Goal: Find specific page/section: Find specific page/section

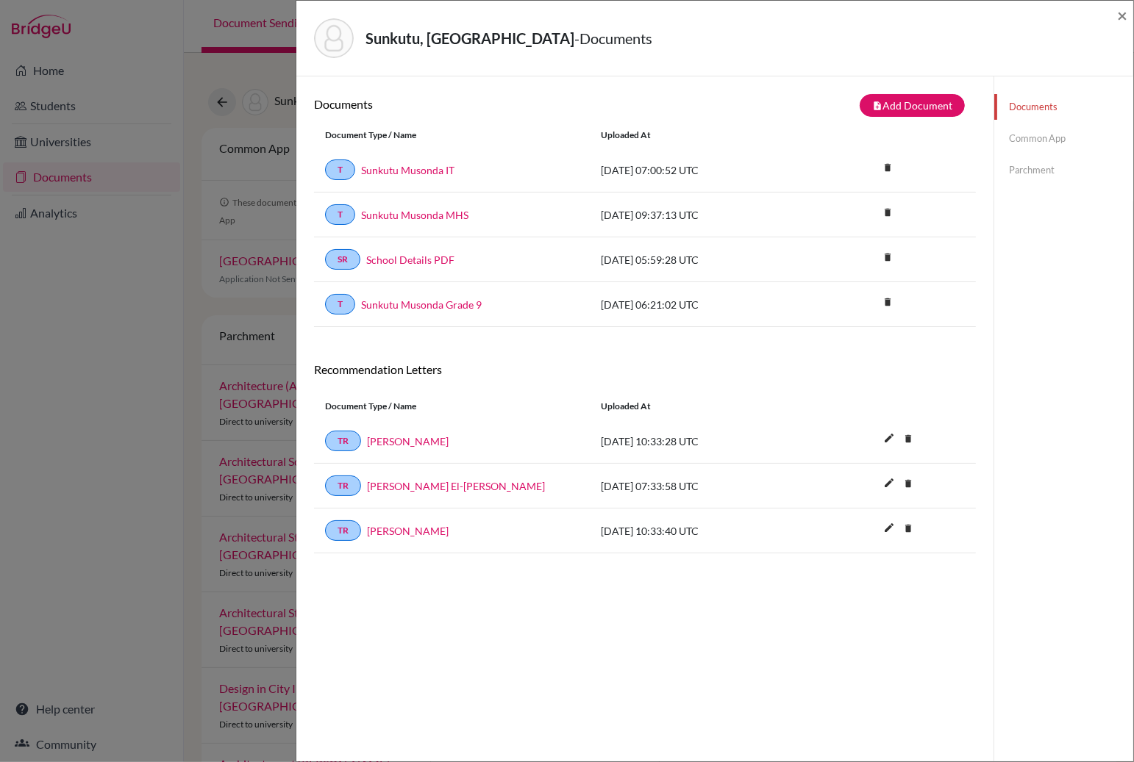
click at [1121, 12] on span "×" at bounding box center [1122, 14] width 10 height 21
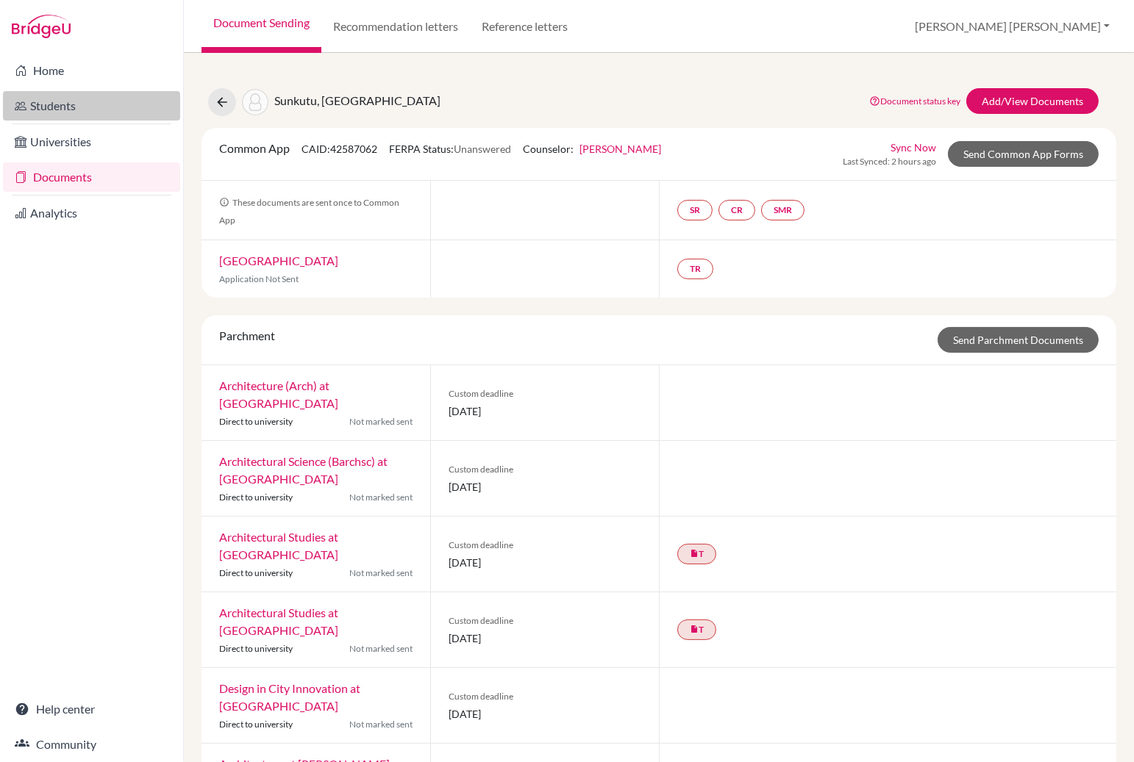
click at [65, 110] on link "Students" at bounding box center [91, 105] width 177 height 29
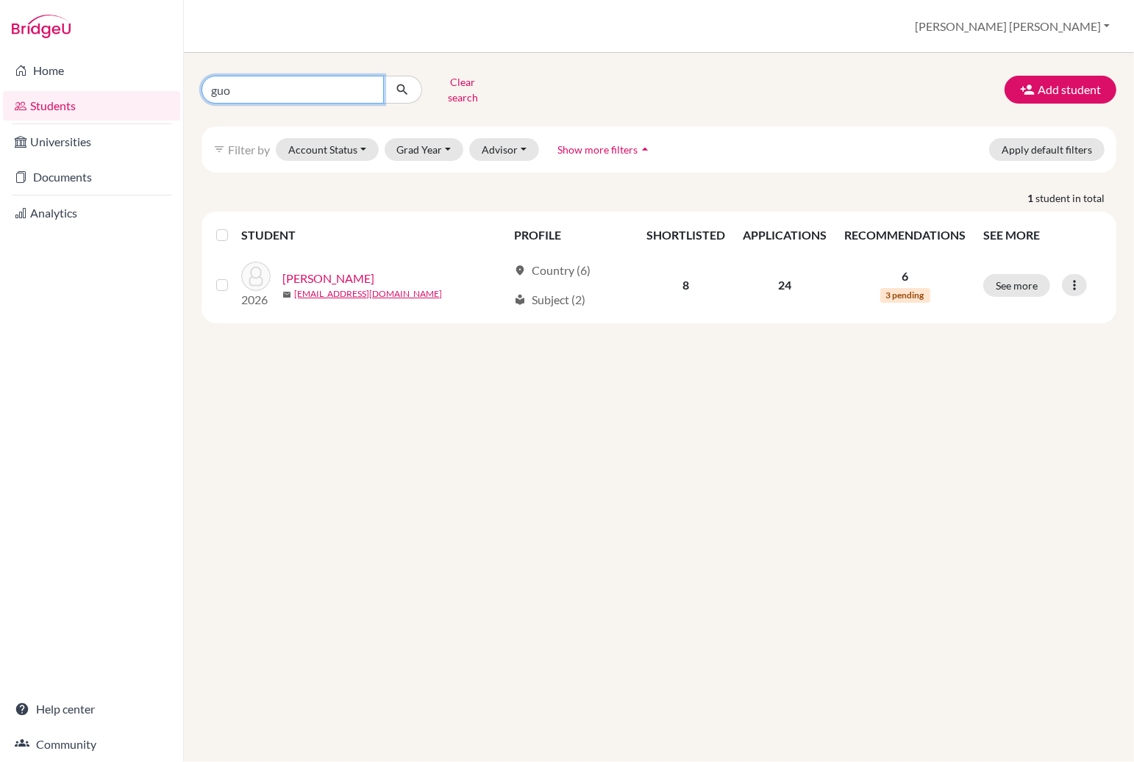
click at [231, 85] on input "guo" at bounding box center [292, 90] width 182 height 28
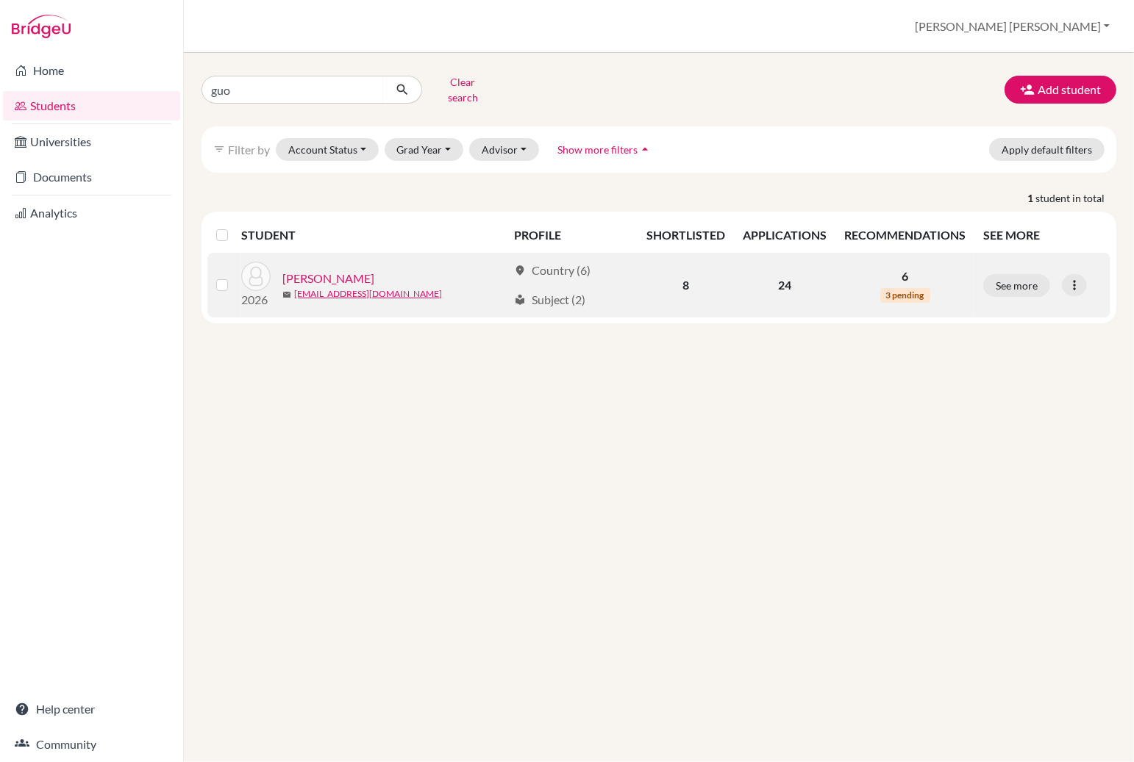
click at [320, 270] on link "Guo, Xiaolin" at bounding box center [328, 279] width 92 height 18
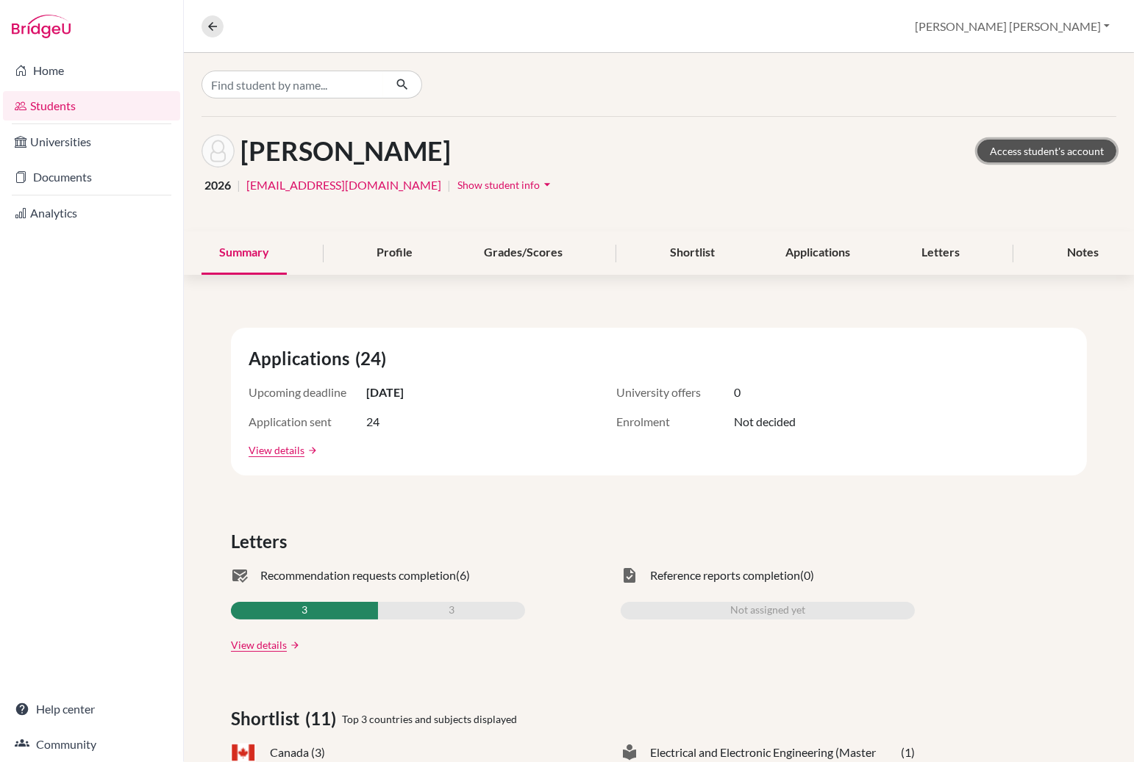
click at [1038, 157] on link "Access student's account" at bounding box center [1046, 151] width 139 height 23
